Goal: Task Accomplishment & Management: Manage account settings

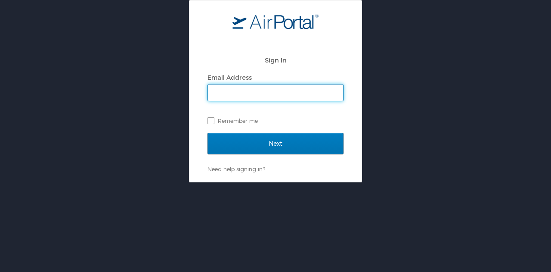
click at [292, 97] on input "Email Address" at bounding box center [275, 92] width 135 height 16
type input "[EMAIL_ADDRESS][DOMAIN_NAME]"
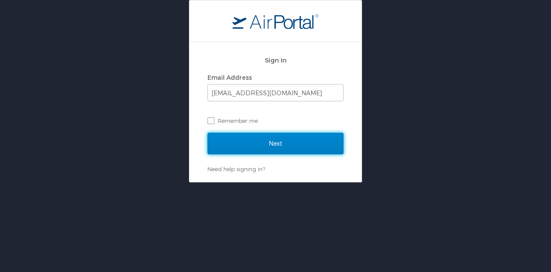
click at [299, 142] on input "Next" at bounding box center [276, 144] width 136 height 22
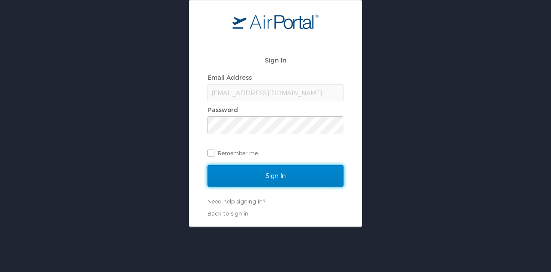
click at [282, 176] on input "Sign In" at bounding box center [276, 176] width 136 height 22
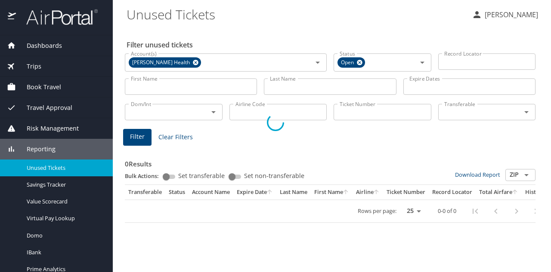
select select "US"
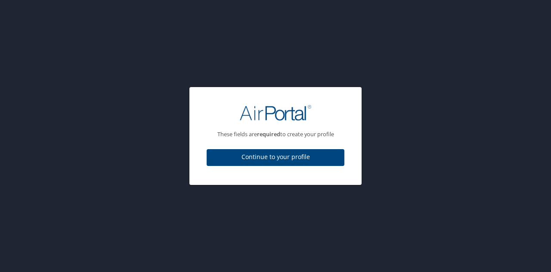
click at [319, 153] on span "Continue to your profile" at bounding box center [276, 157] width 124 height 11
select select "US"
